Goal: Navigation & Orientation: Find specific page/section

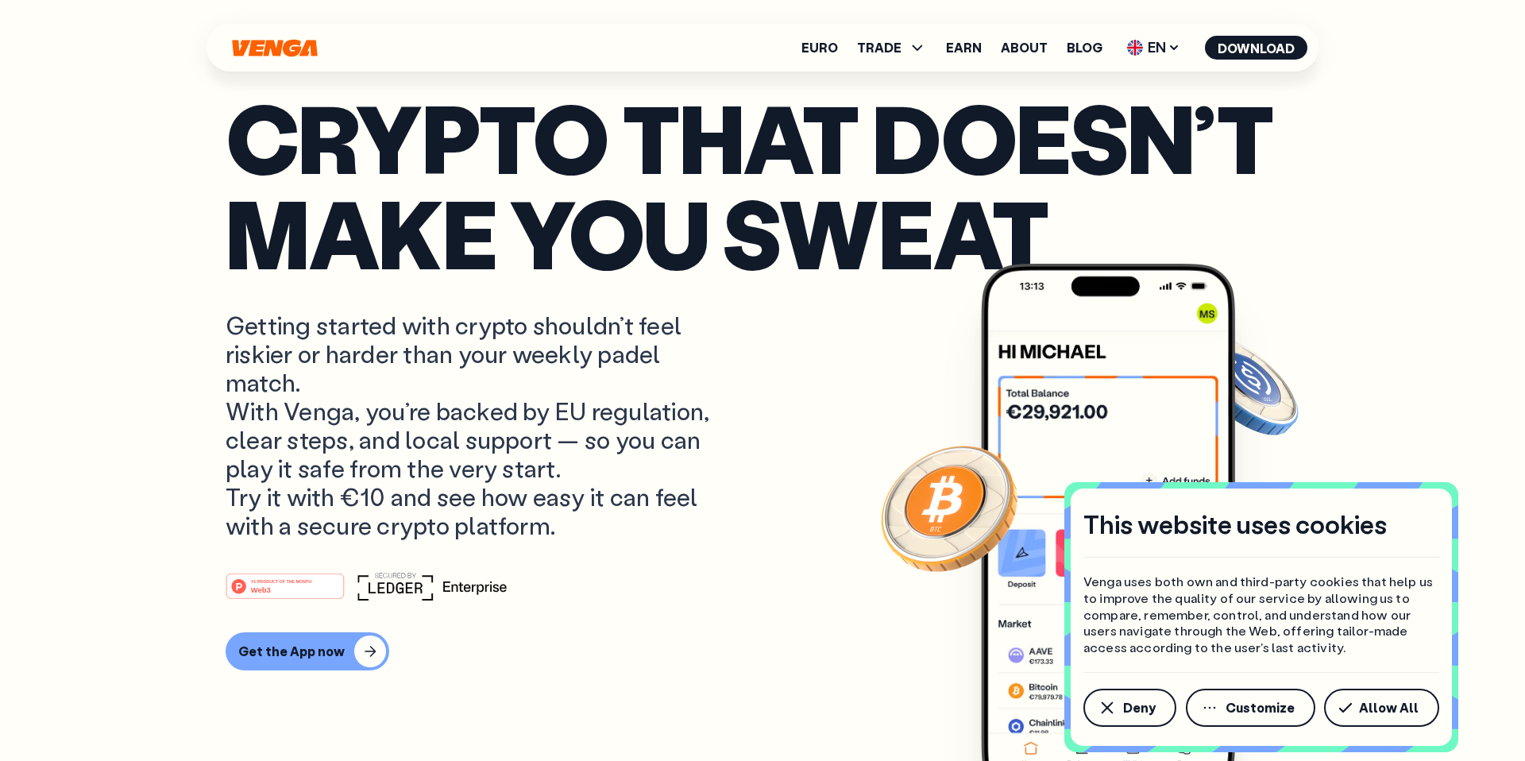
drag, startPoint x: 1362, startPoint y: 713, endPoint x: 1341, endPoint y: 705, distance: 23.2
click at [1362, 713] on button "Allow All" at bounding box center [1381, 708] width 115 height 38
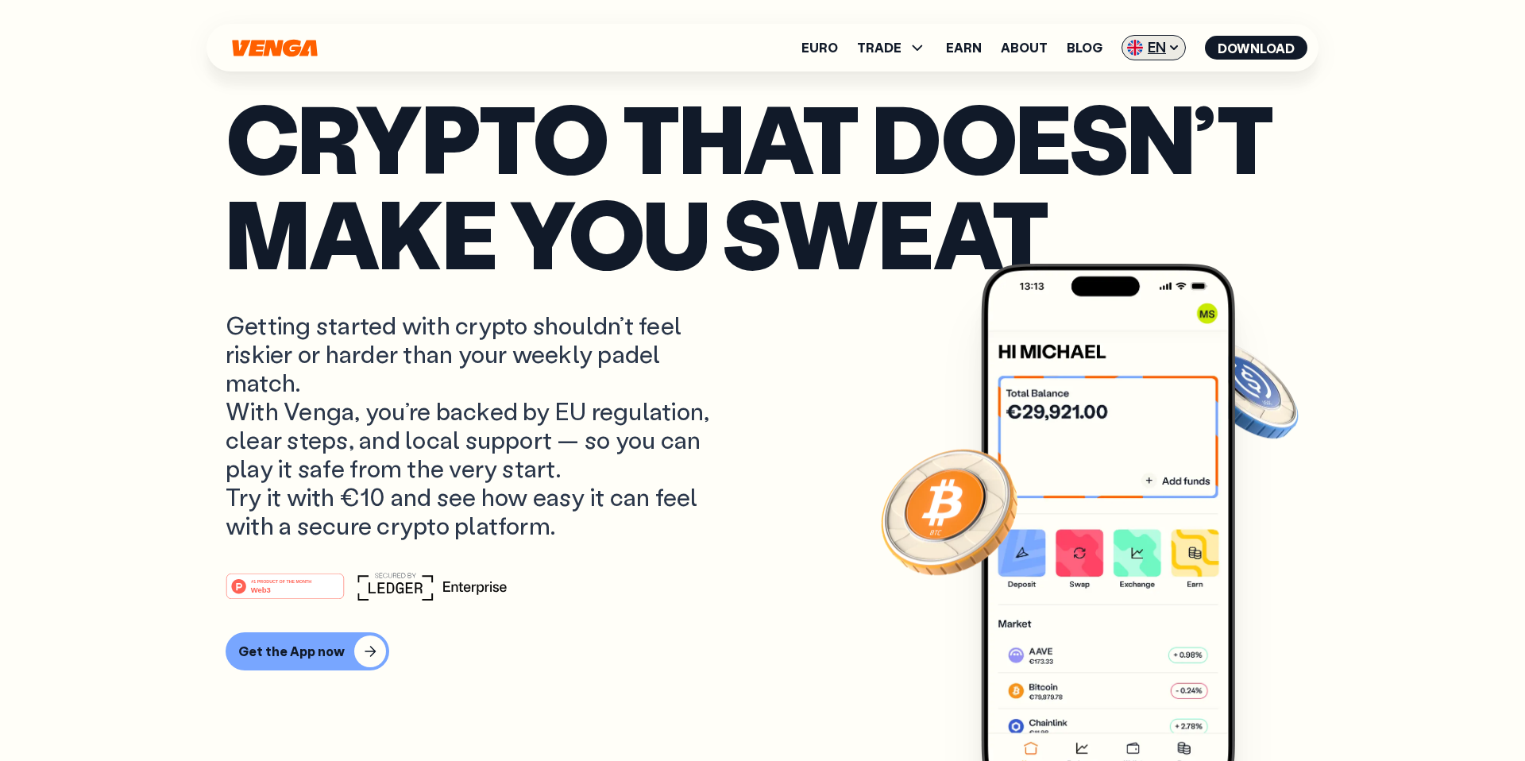
click at [1156, 36] on span "EN" at bounding box center [1154, 47] width 64 height 25
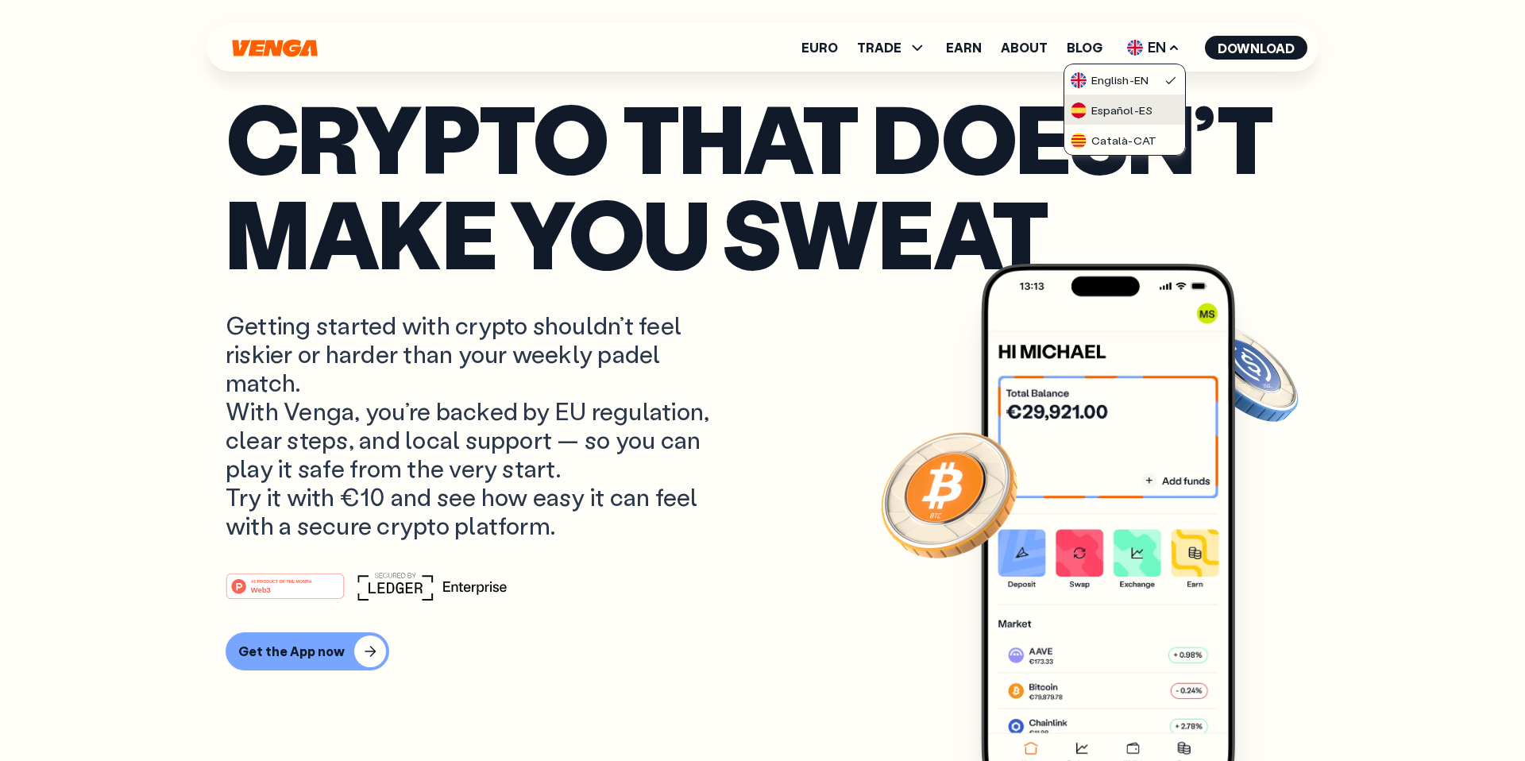
click at [1126, 116] on div "Español - ES" at bounding box center [1112, 110] width 82 height 16
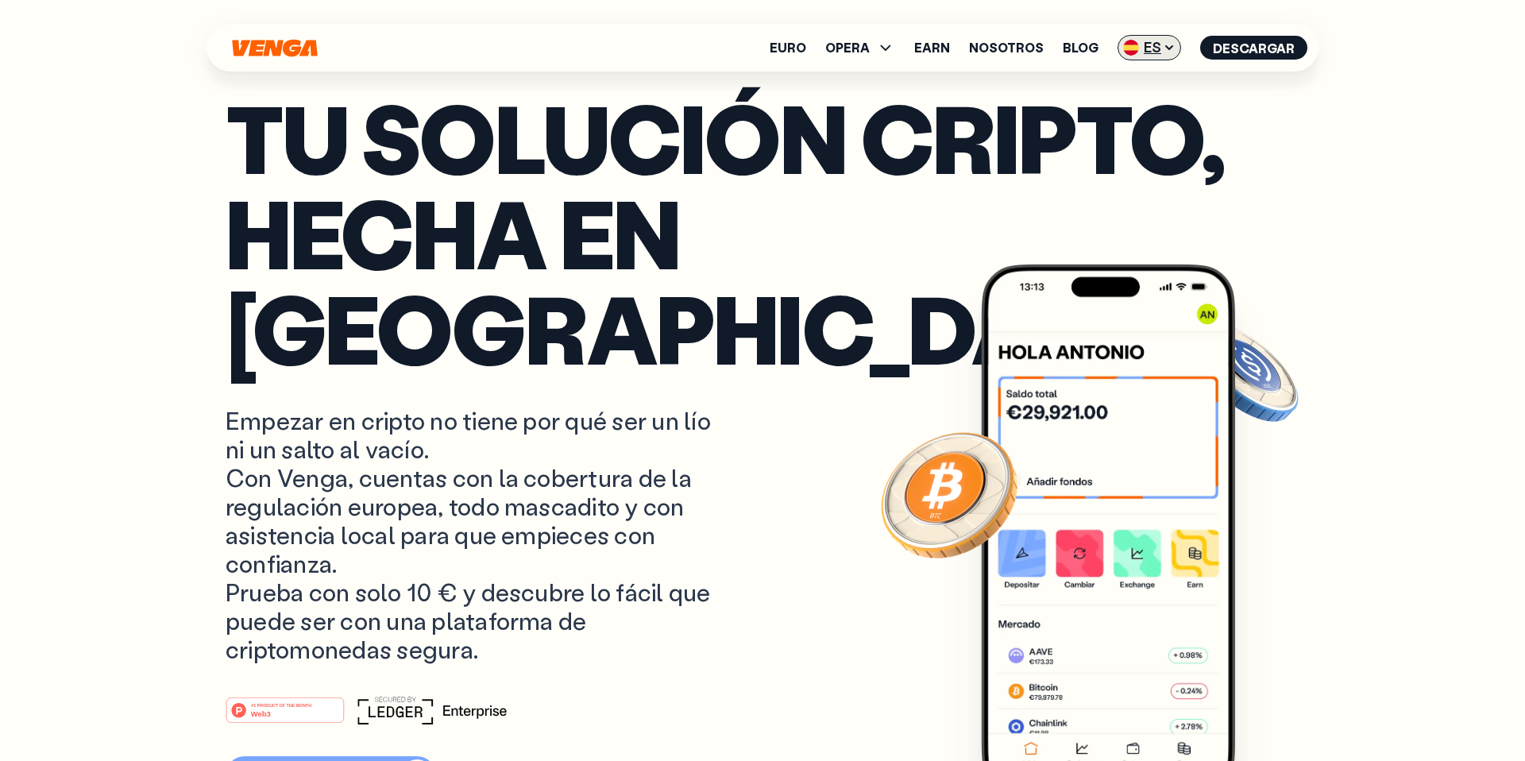
click at [1154, 54] on span "ES" at bounding box center [1150, 47] width 64 height 25
click at [1144, 80] on div "English - EN" at bounding box center [1105, 80] width 78 height 16
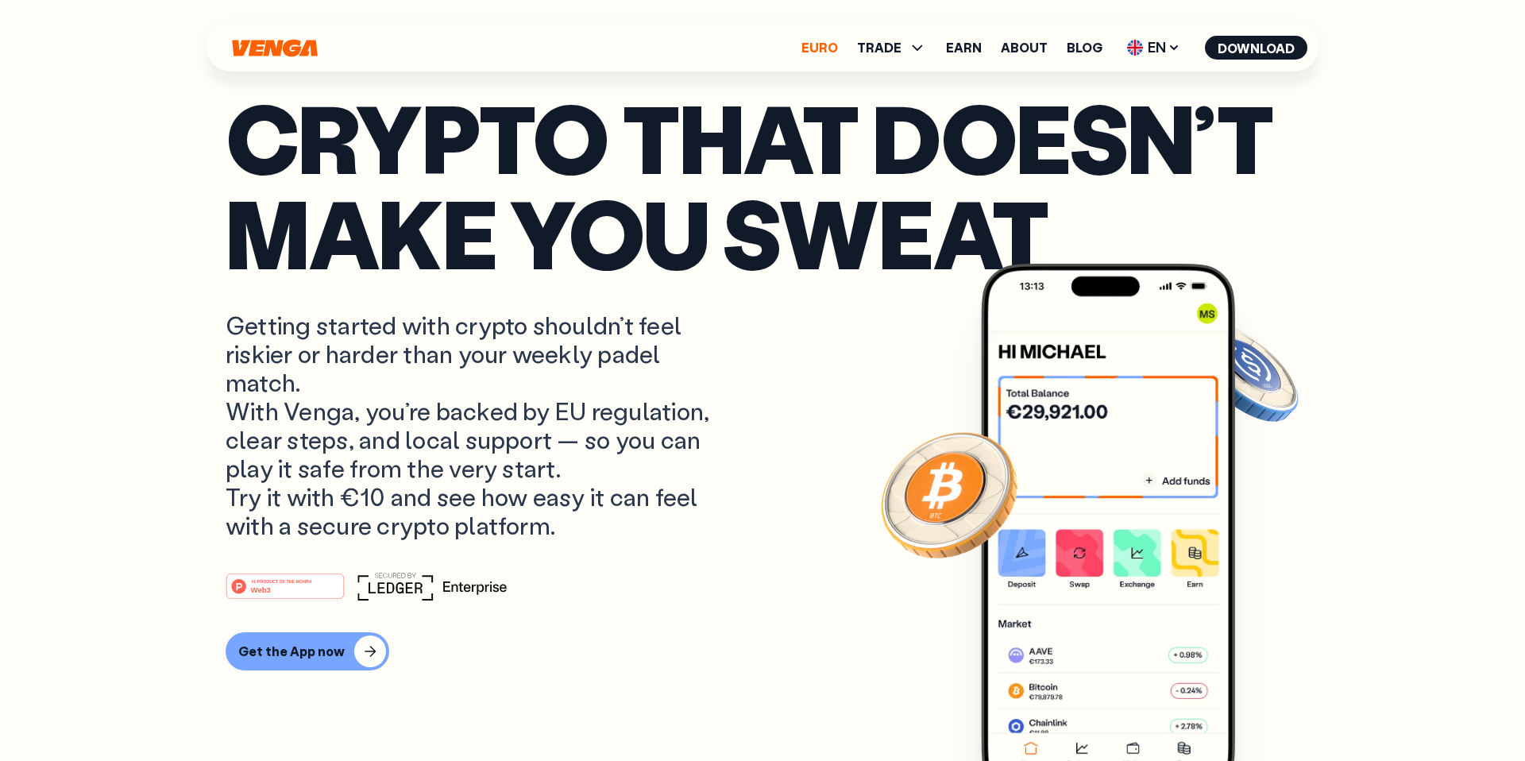
click at [834, 41] on link "Euro" at bounding box center [819, 47] width 37 height 13
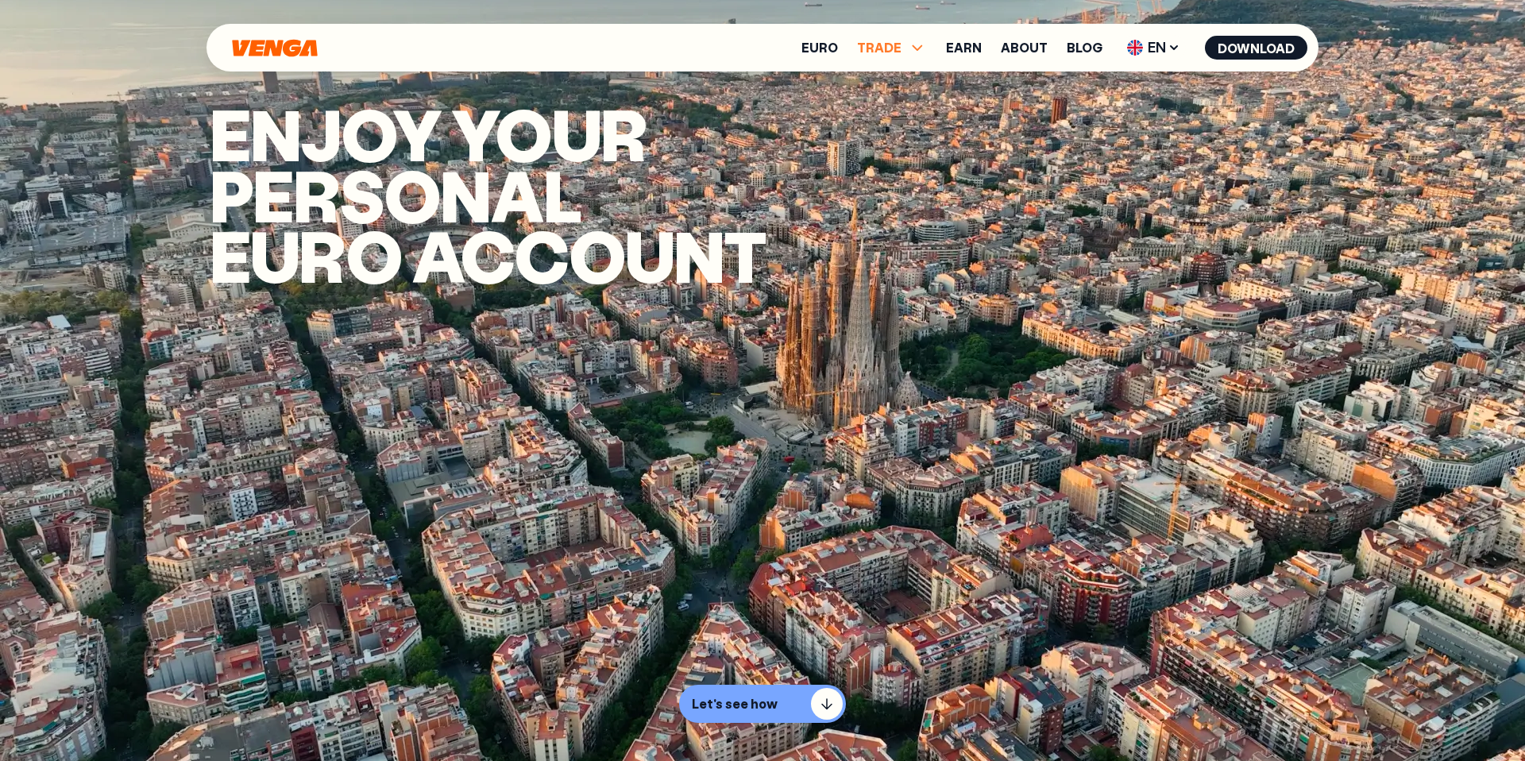
click at [893, 41] on span "TRADE" at bounding box center [879, 47] width 44 height 13
click at [1076, 48] on link "Blog" at bounding box center [1085, 47] width 36 height 13
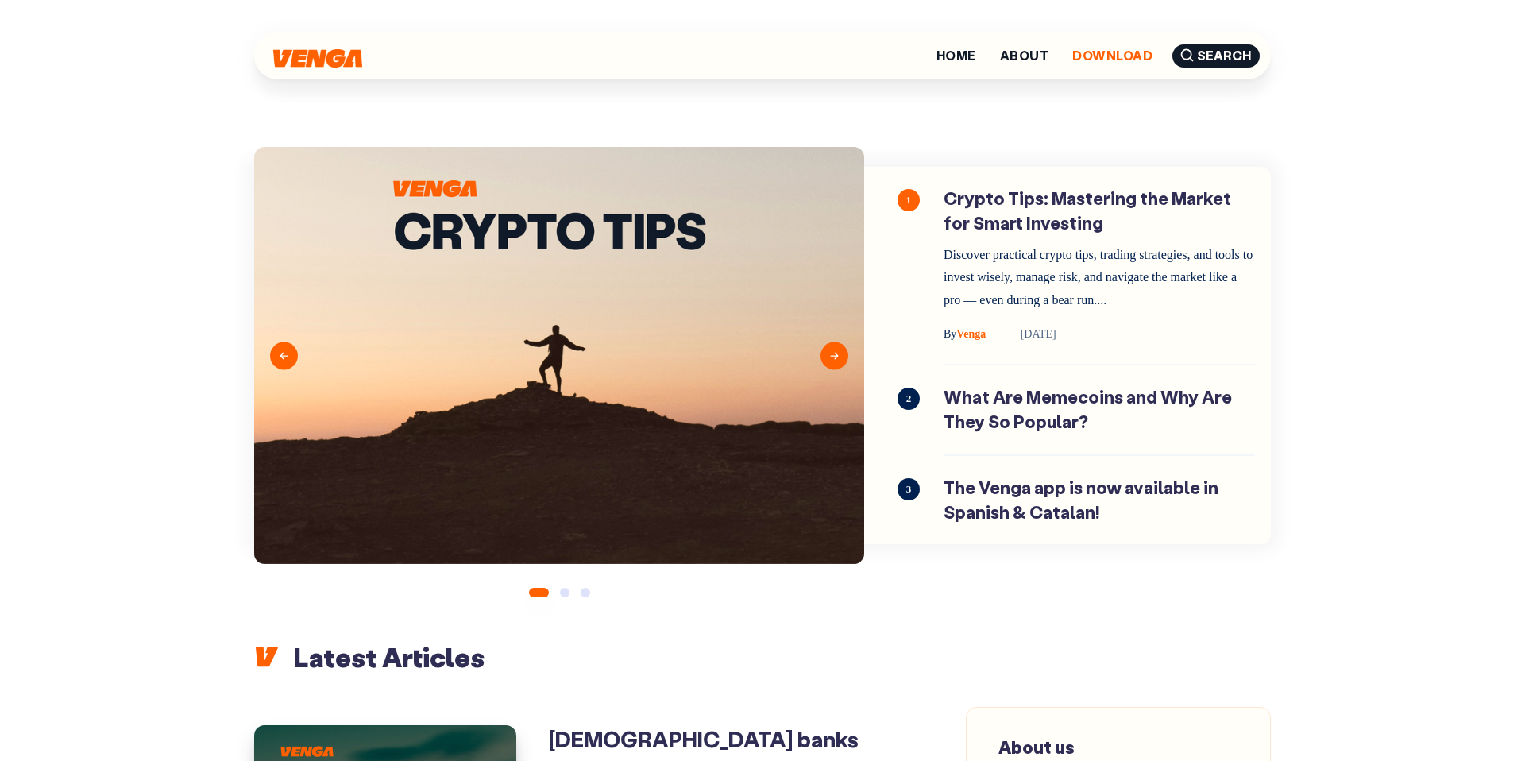
click at [1086, 53] on link "Download" at bounding box center [1112, 55] width 80 height 13
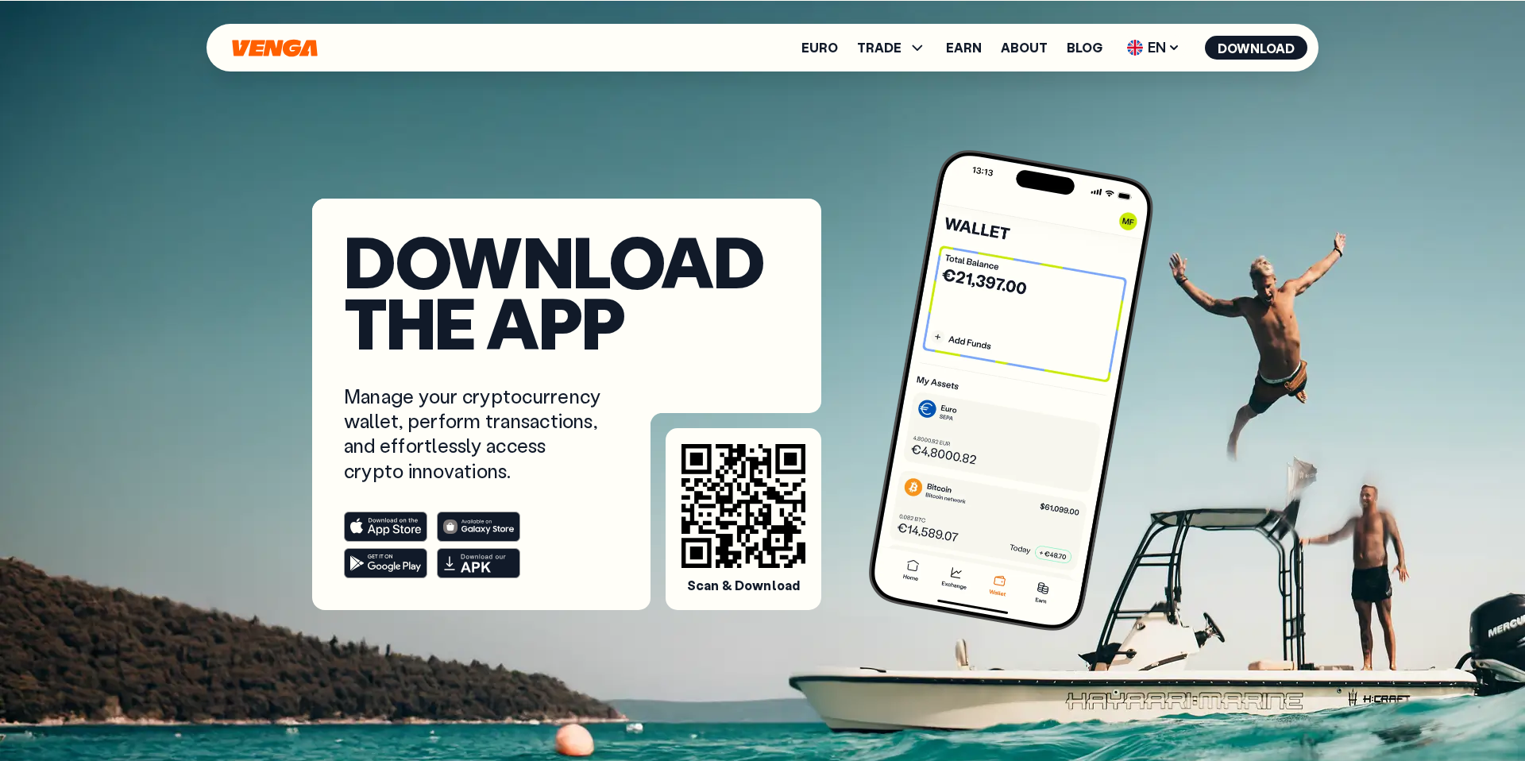
click at [381, 560] on rect at bounding box center [386, 562] width 83 height 29
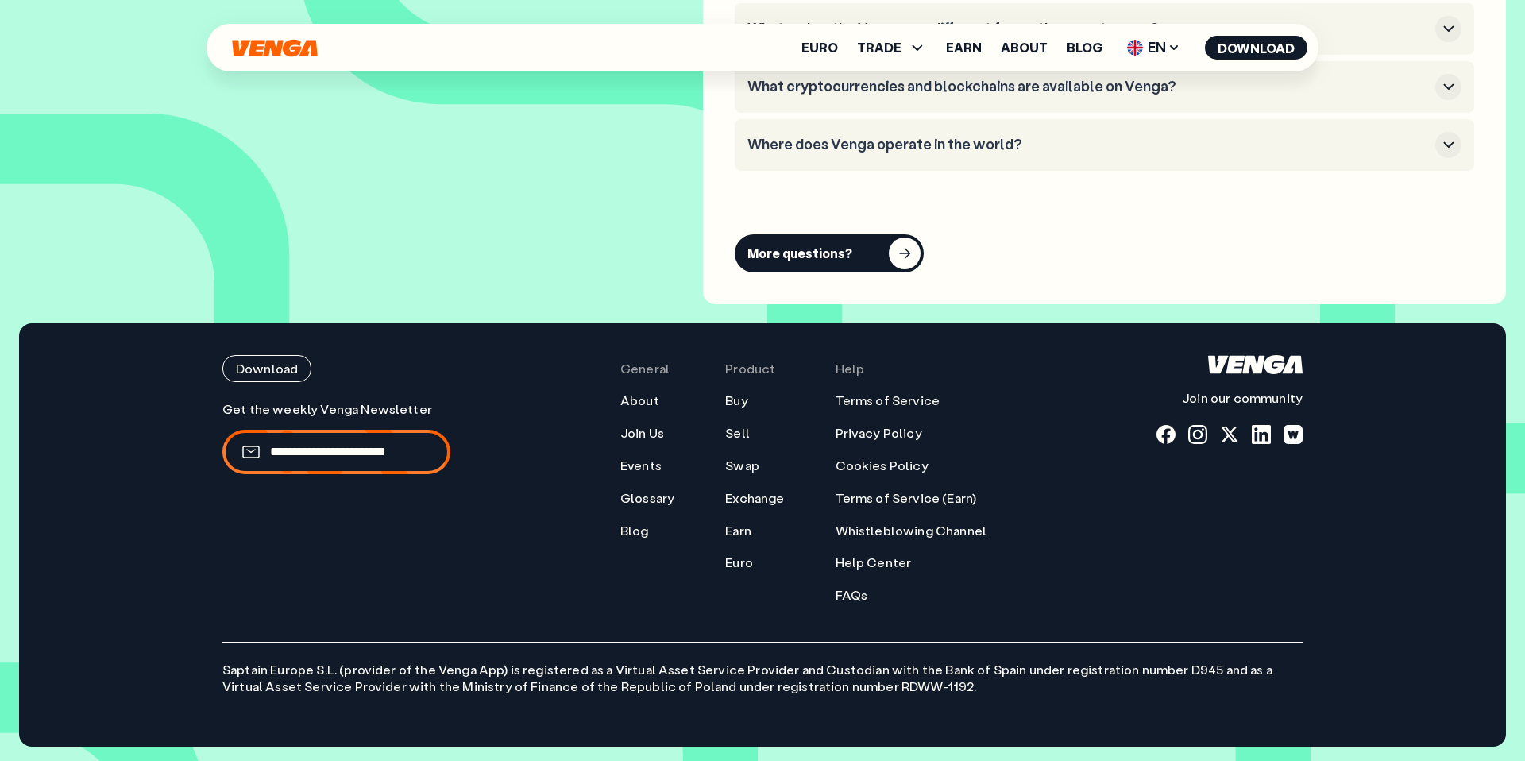
scroll to position [7700, 0]
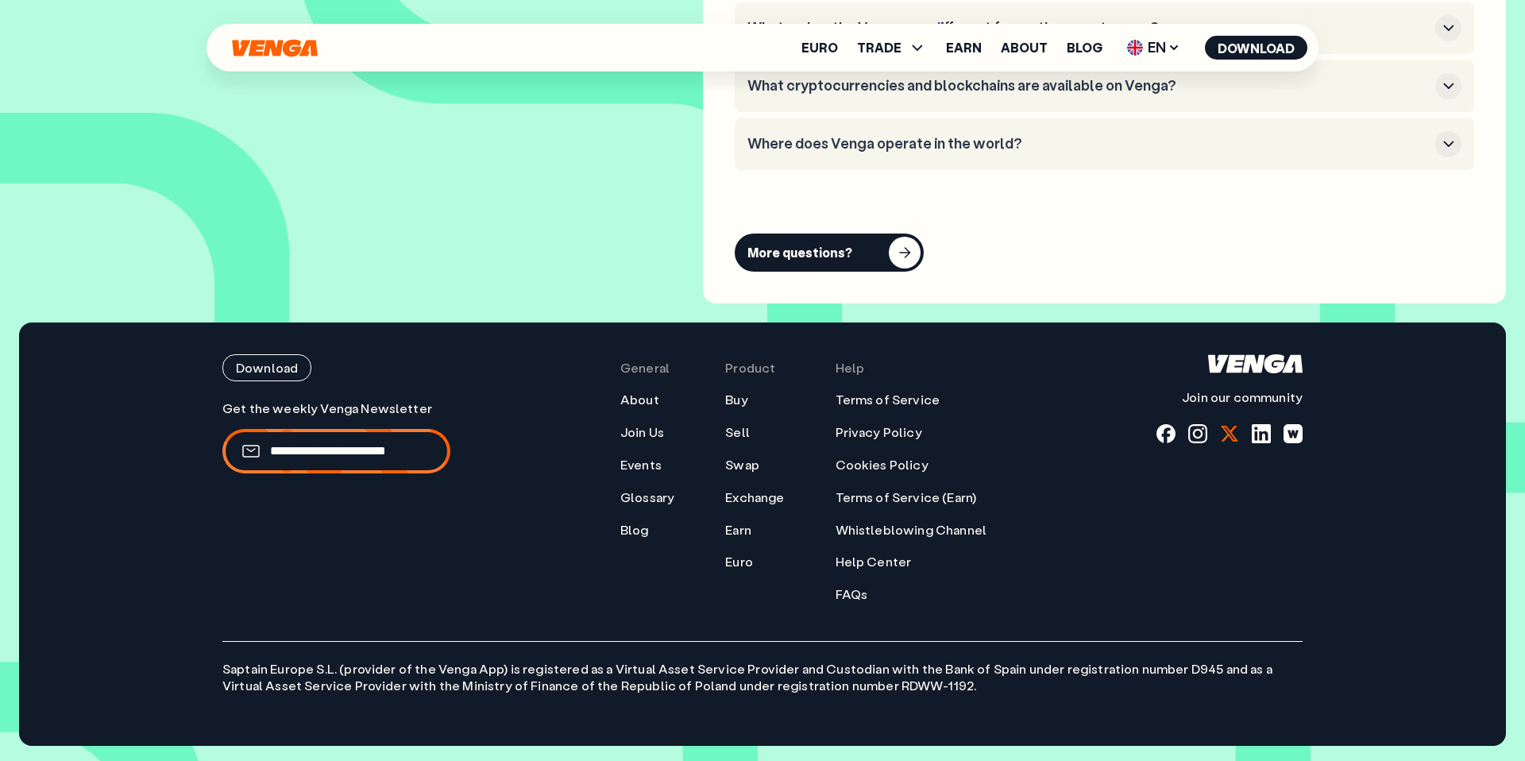
click at [1234, 430] on div at bounding box center [1229, 433] width 19 height 19
